Goal: Information Seeking & Learning: Learn about a topic

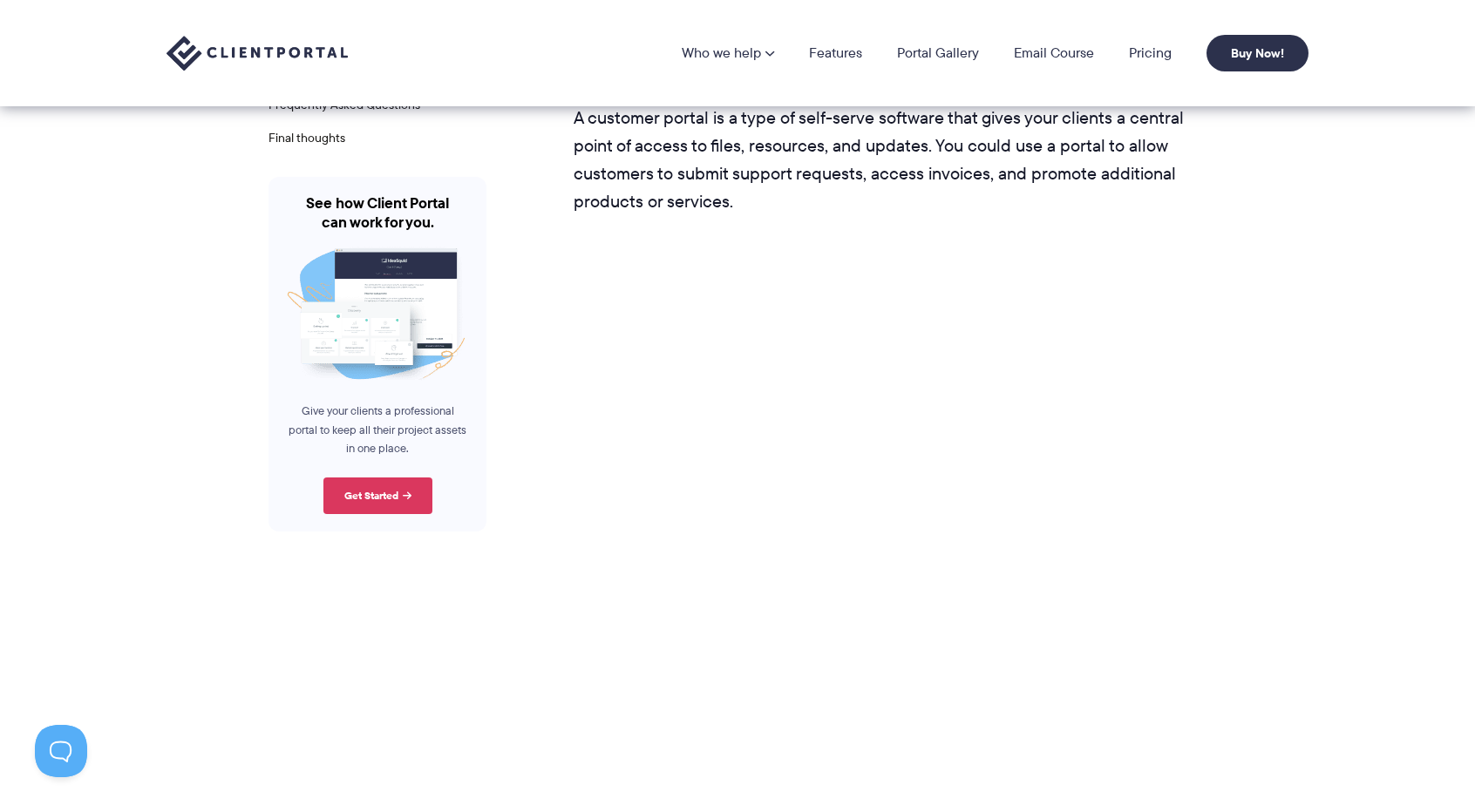
scroll to position [871, 0]
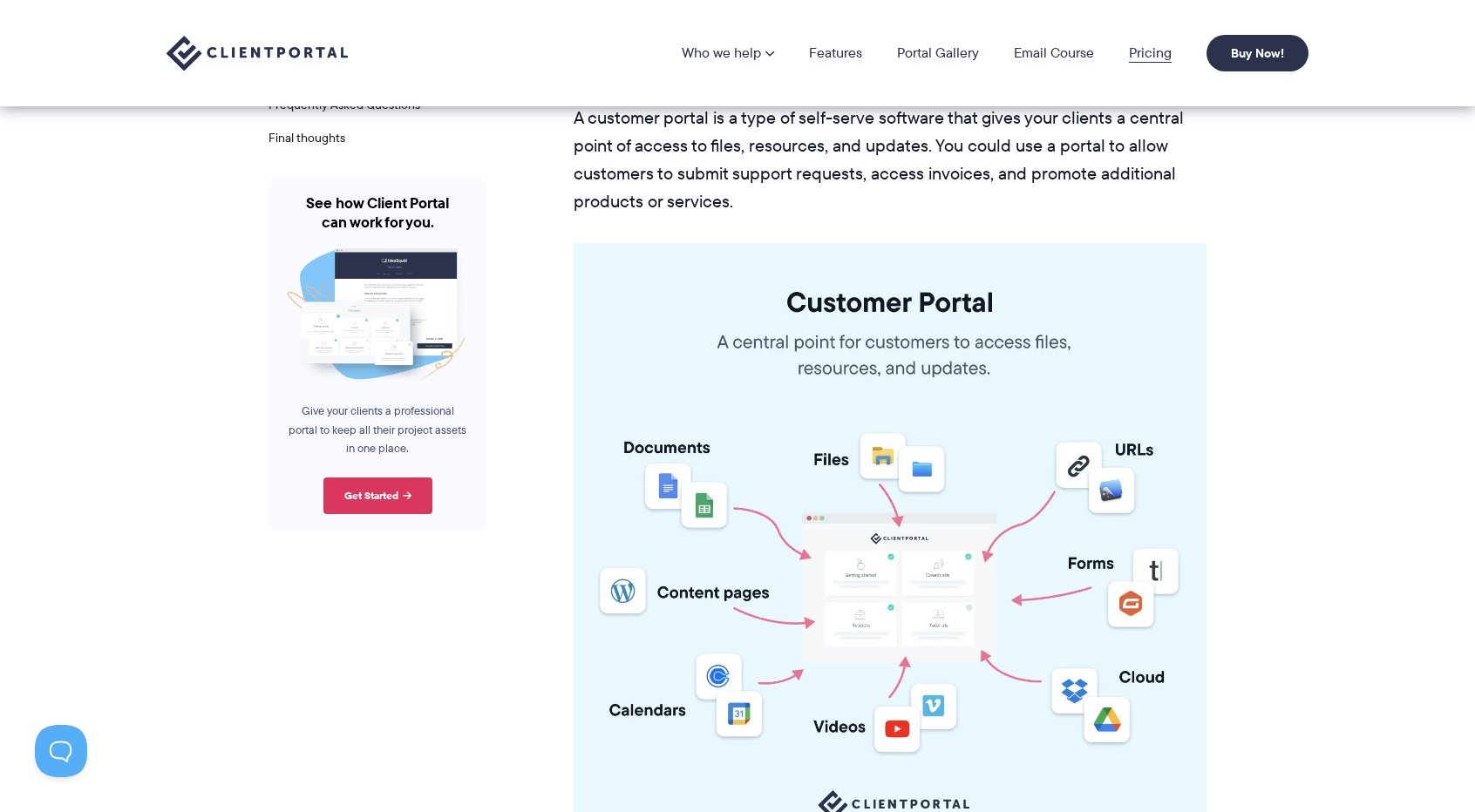
click at [1140, 54] on link "Pricing" at bounding box center [1150, 53] width 42 height 14
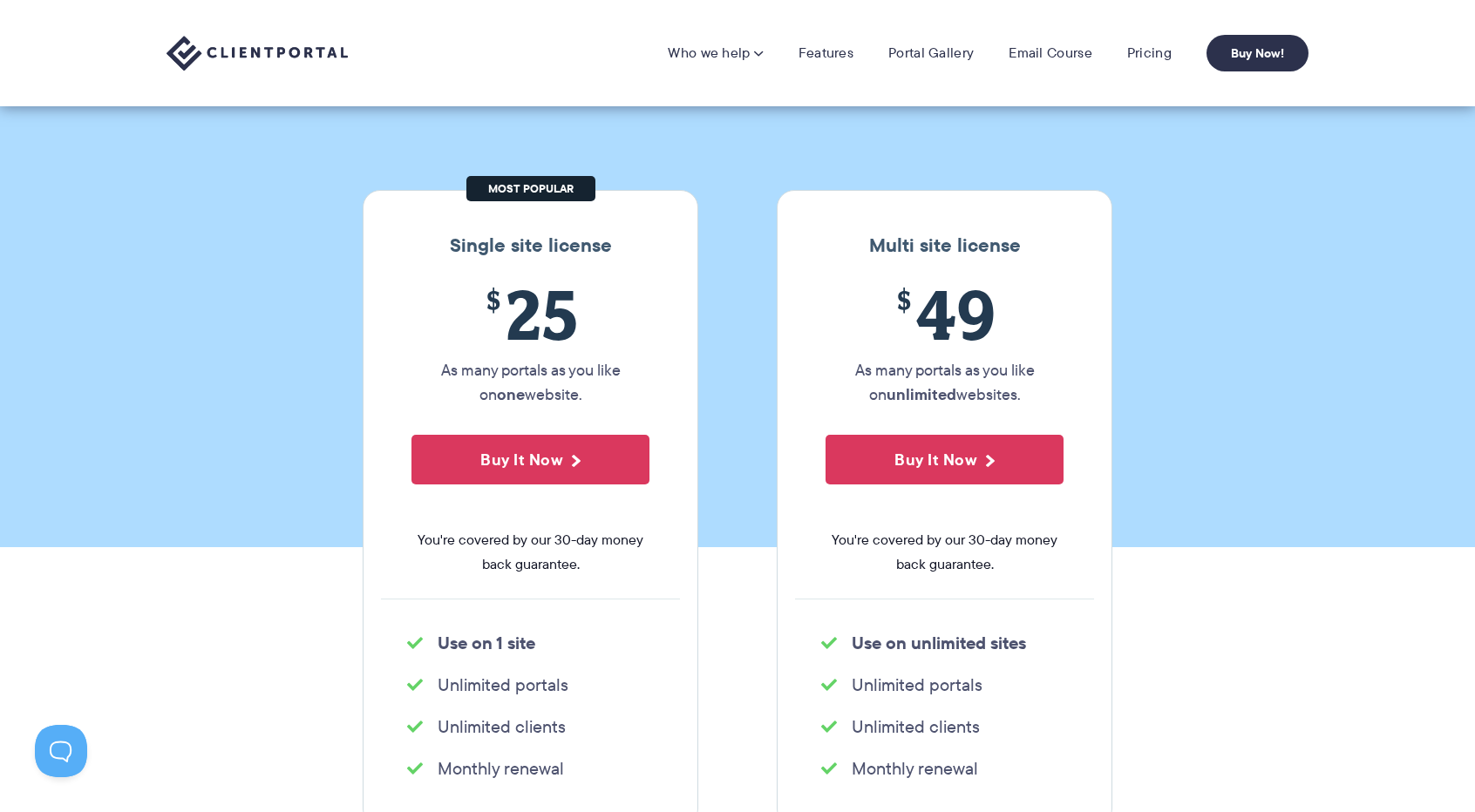
scroll to position [87, 0]
